Goal: Check status: Check status

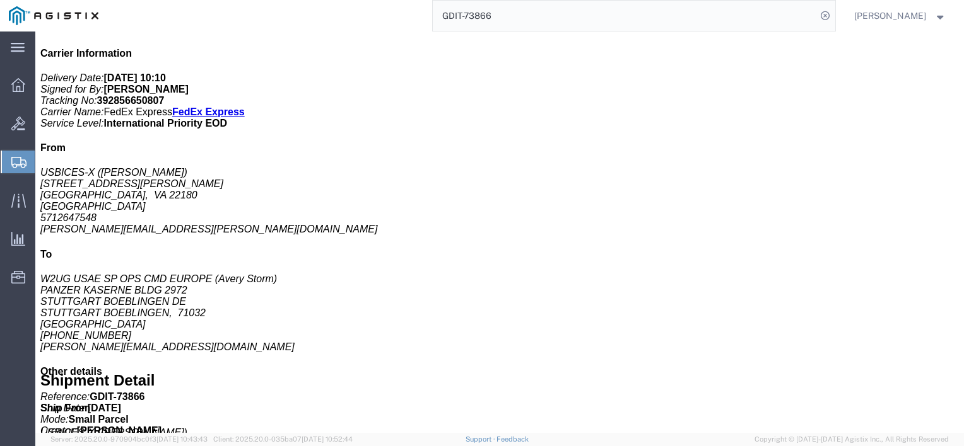
scroll to position [315, 0]
click at [735, 23] on input "GDIT-73866" at bounding box center [624, 16] width 383 height 30
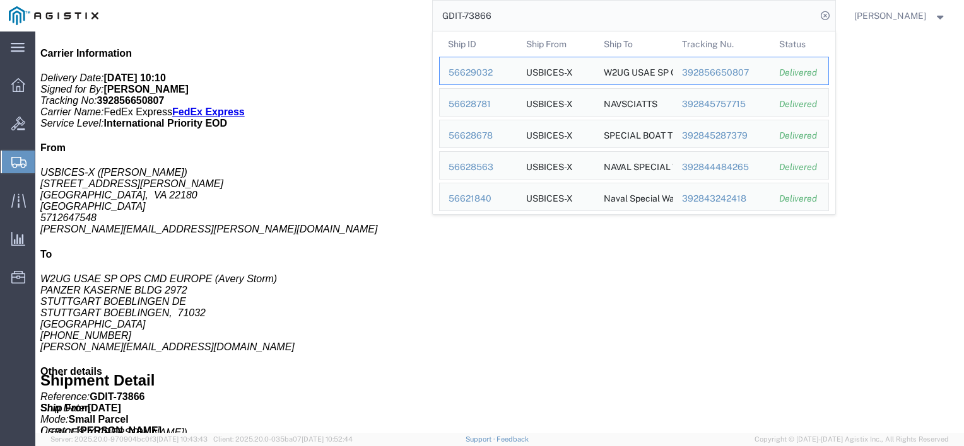
click at [735, 23] on input "GDIT-73866" at bounding box center [624, 16] width 383 height 30
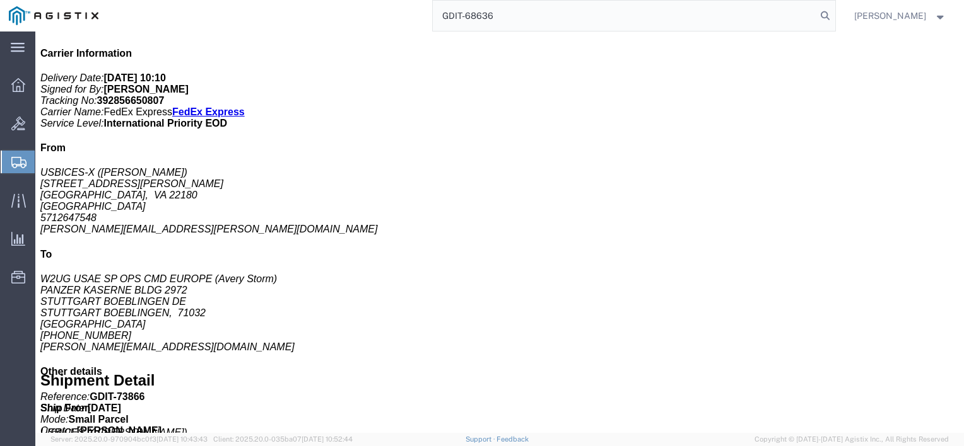
type input "GDIT-68636"
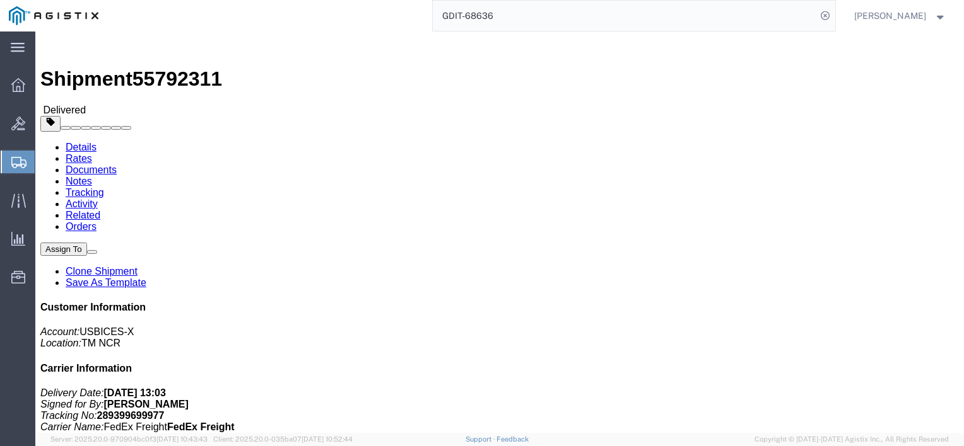
drag, startPoint x: 255, startPoint y: 202, endPoint x: 179, endPoint y: 125, distance: 107.5
click div "Ship To US BICES-X ([PERSON_NAME]) [STREET_ADDRESS] [PHONE_NUMBER]"
drag, startPoint x: 179, startPoint y: 125, endPoint x: 188, endPoint y: 136, distance: 13.4
click address "US BICES-X ([PERSON_NAME]) [STREET_ADDRESS] [PHONE_NUMBER]"
click div "Ship To US BICES-X ([PERSON_NAME]) [STREET_ADDRESS] [PHONE_NUMBER]"
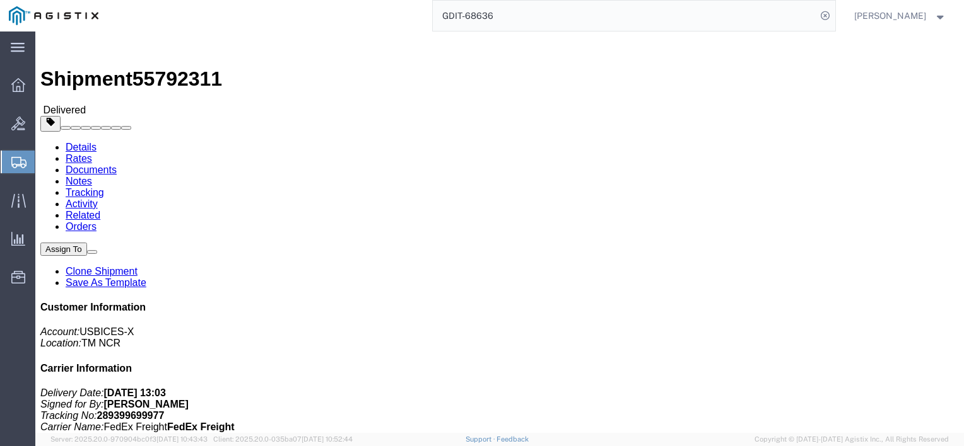
drag, startPoint x: 182, startPoint y: 135, endPoint x: 226, endPoint y: 195, distance: 75.3
click address "US BICES-X ([PERSON_NAME]) [STREET_ADDRESS] [PHONE_NUMBER]"
click div "References Purchase Order: GDIT-68311 Purchase Order: GDIT-68650 Purchase Order…"
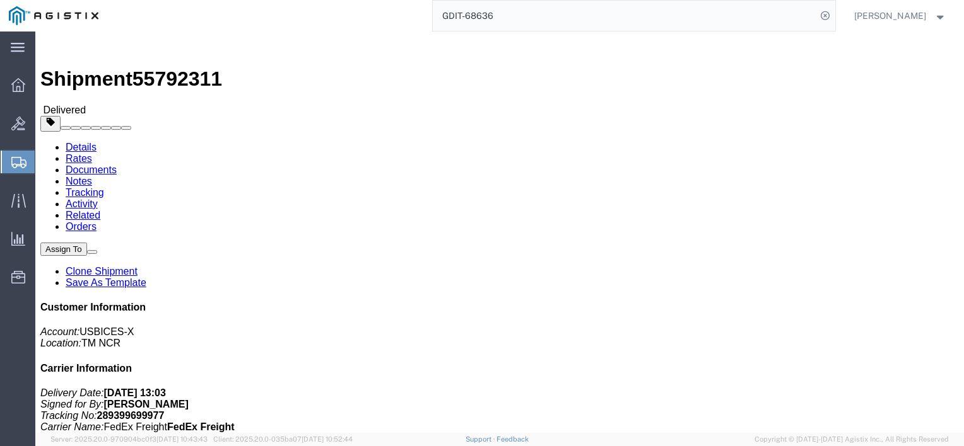
click div "References Purchase Order: GDIT-68311 Purchase Order: GDIT-68650 Purchase Order…"
click b "GDIT-68311"
drag, startPoint x: 619, startPoint y: 133, endPoint x: 620, endPoint y: 143, distance: 10.1
click b "GDIT-68650"
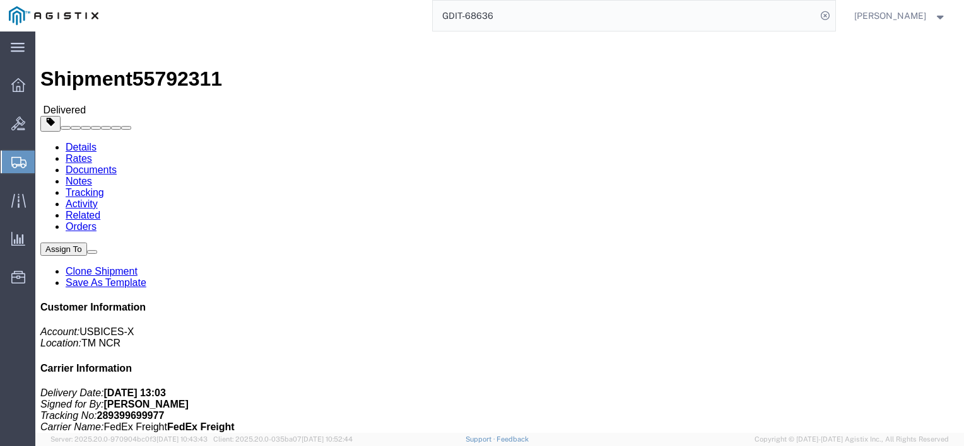
drag, startPoint x: 620, startPoint y: 143, endPoint x: 624, endPoint y: 153, distance: 10.4
click b "GDIT-68650"
drag, startPoint x: 626, startPoint y: 153, endPoint x: 624, endPoint y: 165, distance: 12.7
click b "GDIT-68636"
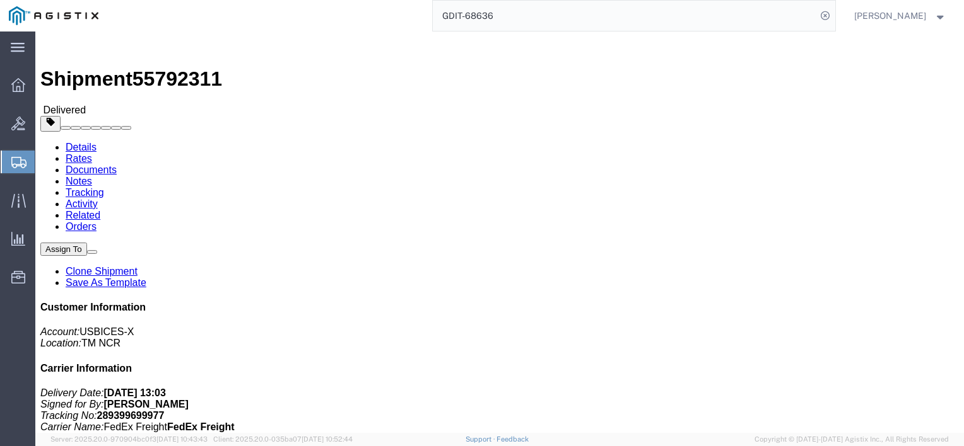
click b "GDIT-68636"
drag, startPoint x: 624, startPoint y: 165, endPoint x: 622, endPoint y: 146, distance: 19.6
click b "GDIT-68650"
drag, startPoint x: 622, startPoint y: 146, endPoint x: 621, endPoint y: 133, distance: 12.7
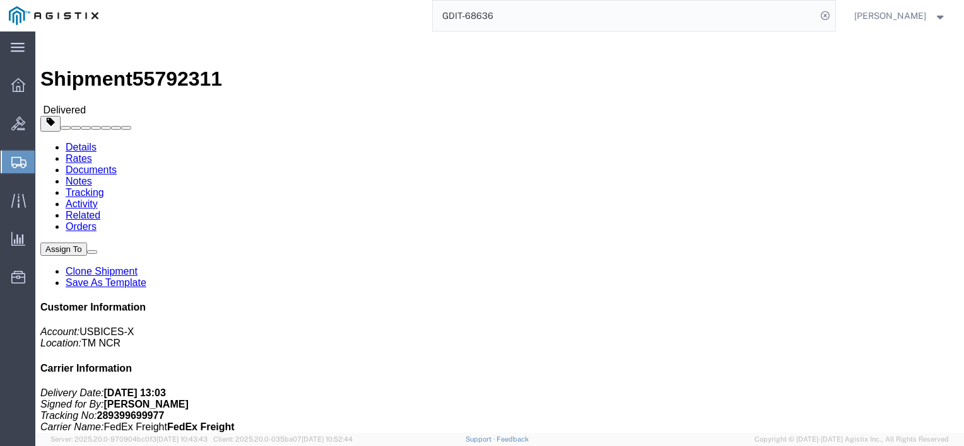
click b "GDIT-68311"
drag, startPoint x: 621, startPoint y: 129, endPoint x: 613, endPoint y: 148, distance: 20.0
click b "GDIT-68650"
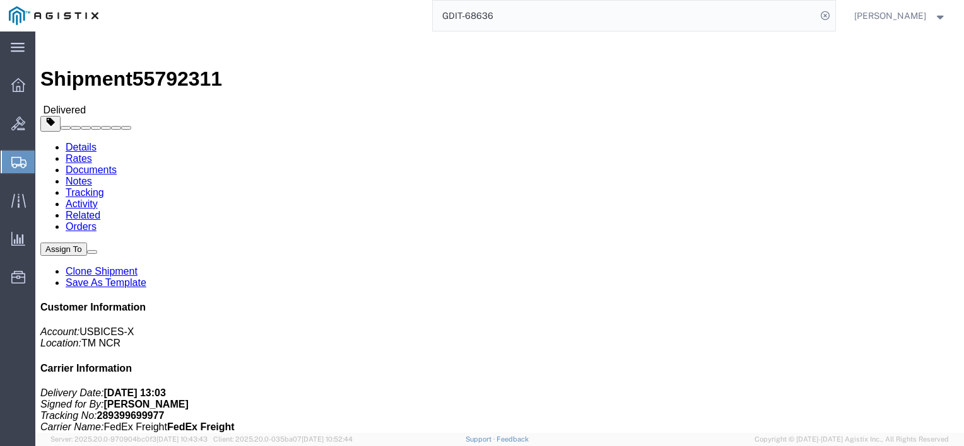
click b "GDIT-68650"
drag, startPoint x: 613, startPoint y: 148, endPoint x: 600, endPoint y: 148, distance: 12.6
click b "GDIT-68650"
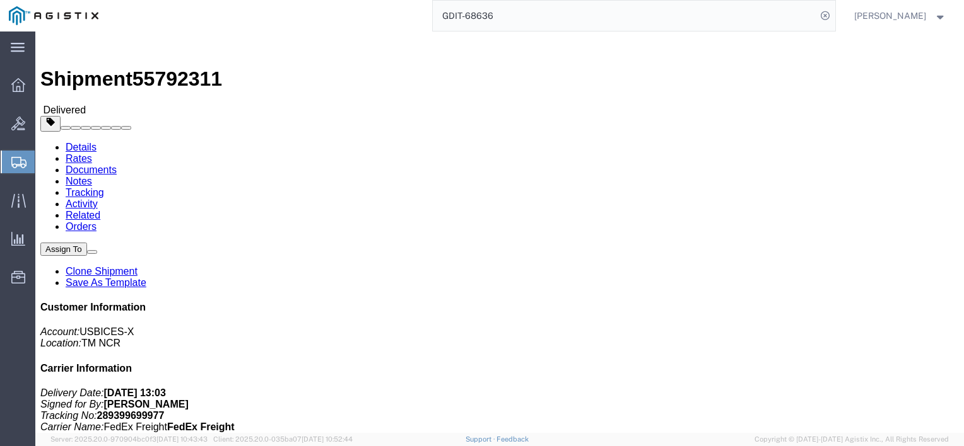
click b "GDIT-68650"
click icon "Purchase Order:"
click b "GDIT-68636"
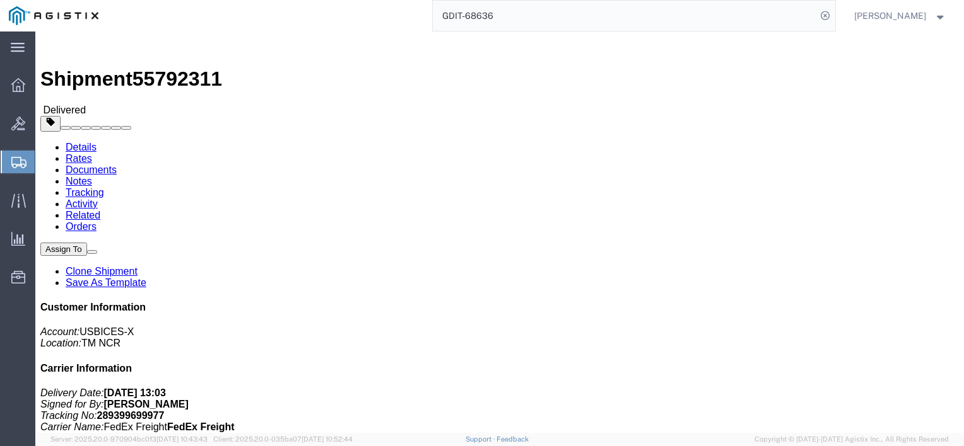
click b "GDIT-68636"
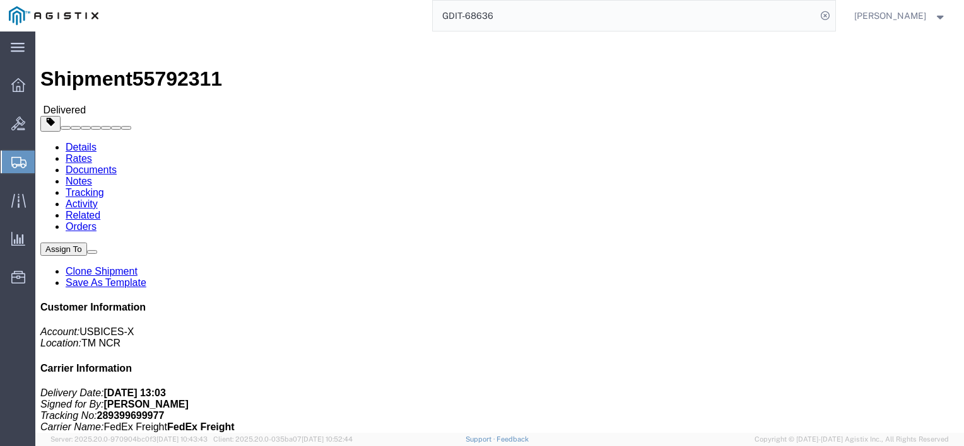
click div "Ship From USBICES-X ([PERSON_NAME]) [STREET_ADDRESS][PERSON_NAME] 5713095744 [E…"
drag, startPoint x: 256, startPoint y: 200, endPoint x: 174, endPoint y: 132, distance: 106.6
click div "Ship To US BICES-X ([PERSON_NAME]) [STREET_ADDRESS] [PHONE_NUMBER]"
click address "US BICES-X ([PERSON_NAME]) [STREET_ADDRESS] [PHONE_NUMBER]"
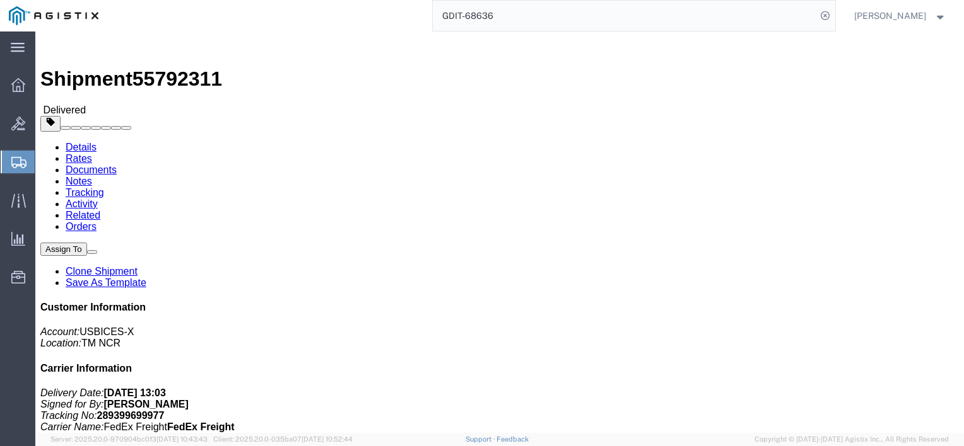
drag, startPoint x: 462, startPoint y: 349, endPoint x: 502, endPoint y: 361, distance: 41.9
click div "Package Information Total shipment is made up of 1 packages containing 21 piece…"
click p "Total shipment is made up of 1 packages containing 21 pieces weighing 0.00 (423…"
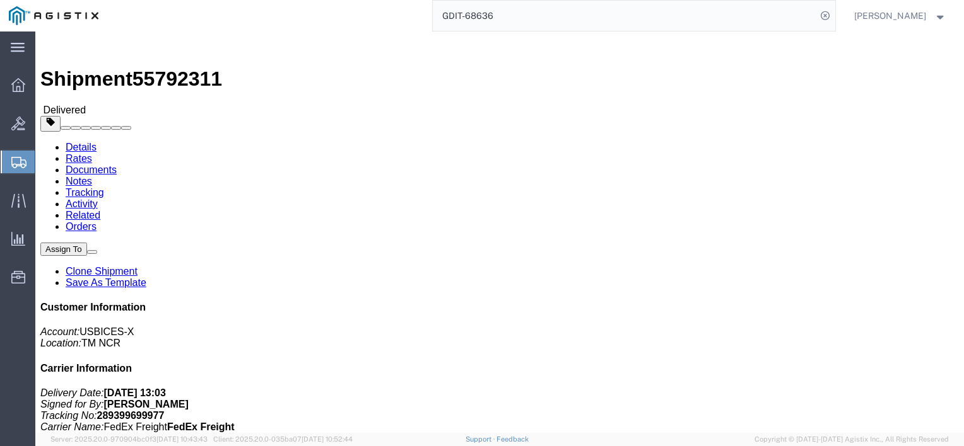
click p "Total shipment is made up of 1 packages containing 21 pieces weighing 0.00 (423…"
drag, startPoint x: 484, startPoint y: 346, endPoint x: 460, endPoint y: 306, distance: 46.6
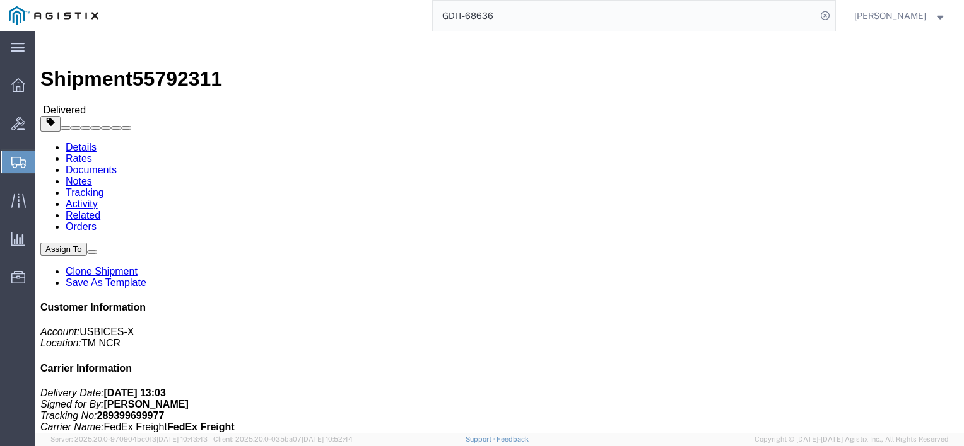
click div "Leg 1 - Less than Truckload"
click p "Total shipment is made up of 1 packages containing 21 pieces weighing 0.00 (423…"
drag, startPoint x: 483, startPoint y: 346, endPoint x: 484, endPoint y: 370, distance: 23.4
click div "1 Pallet(s) Standard (Not Stackable) Total weight: 170.00 ( 423.00 dim ) LBS Tr…"
